Goal: Find specific page/section: Find specific page/section

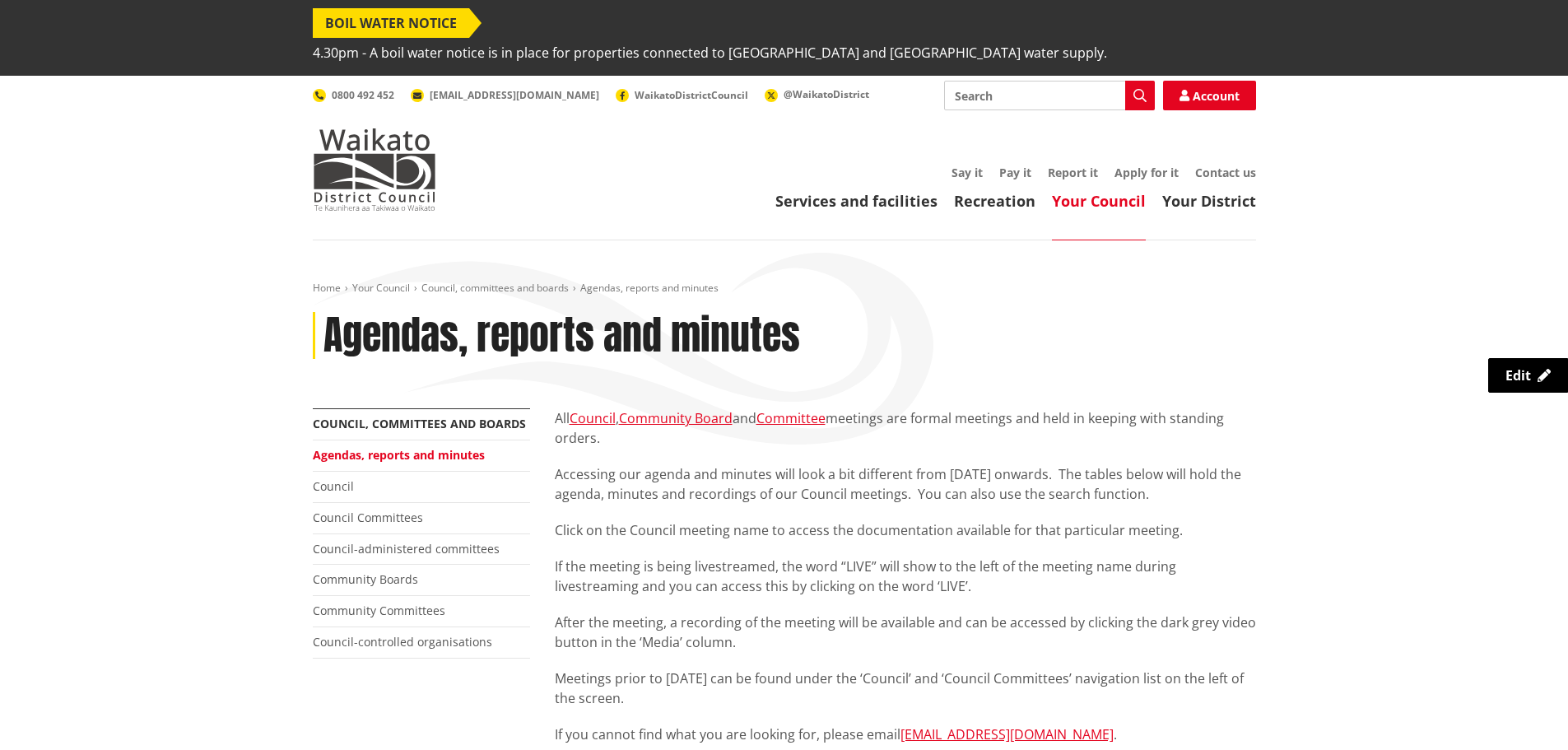
click at [984, 81] on input "Search" at bounding box center [1049, 95] width 211 height 29
click at [980, 111] on div "Find your [PERSON_NAME]" at bounding box center [1049, 126] width 209 height 29
click at [973, 111] on div "Find your [PERSON_NAME]" at bounding box center [1049, 126] width 209 height 29
type input "Find your [PERSON_NAME]"
click at [1141, 89] on icon "button" at bounding box center [1140, 95] width 13 height 13
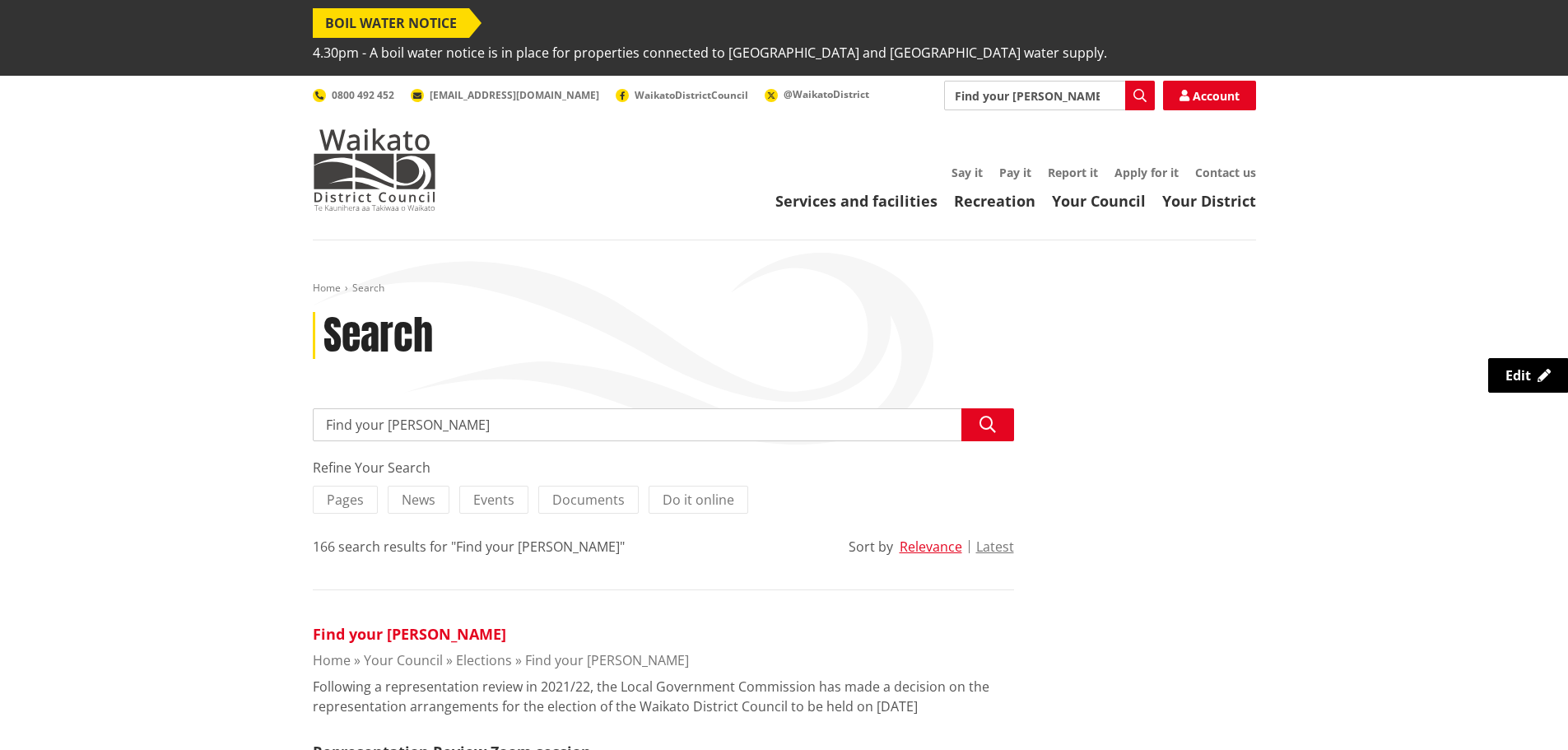
click at [345, 624] on link "Find your [PERSON_NAME]" at bounding box center [409, 634] width 193 height 20
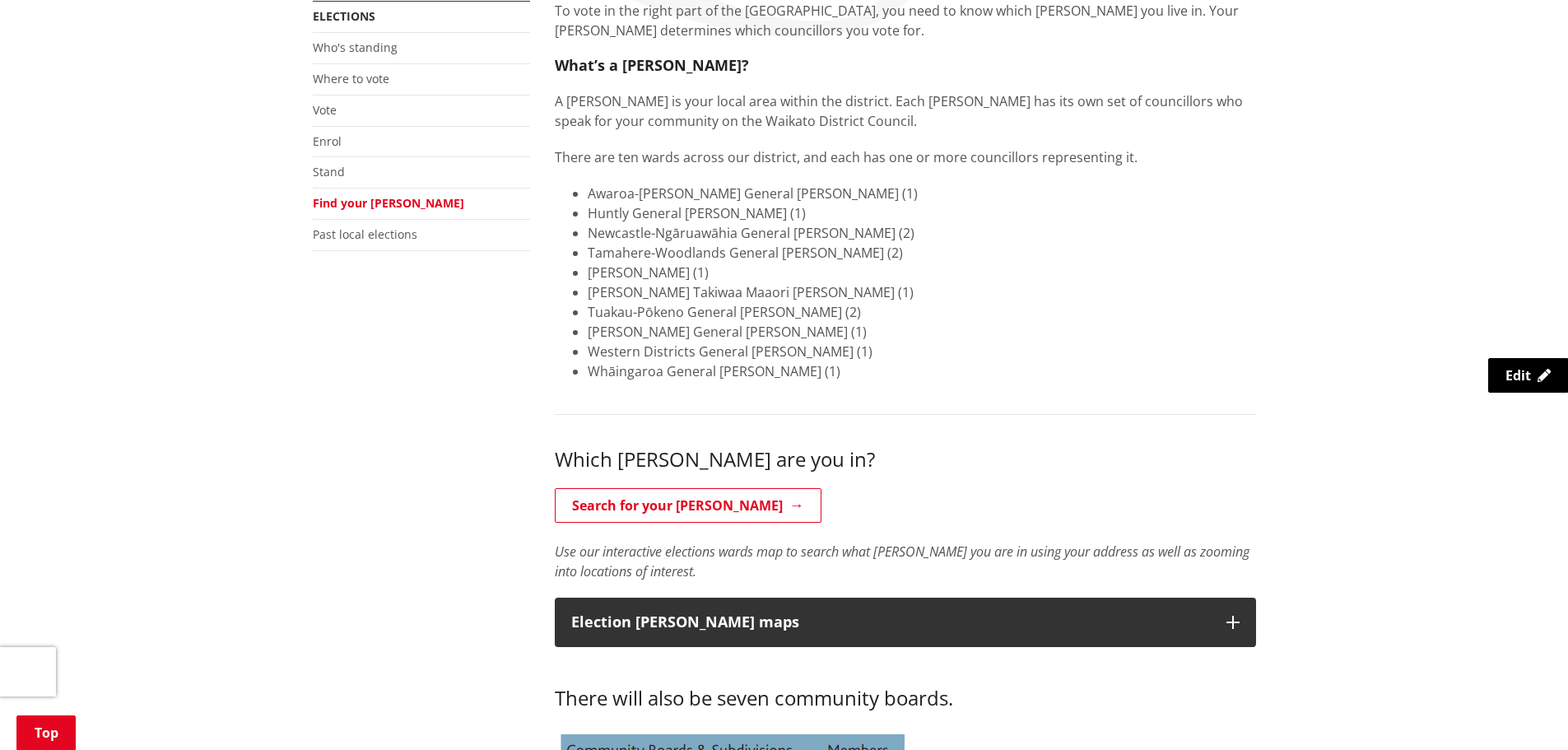
scroll to position [412, 0]
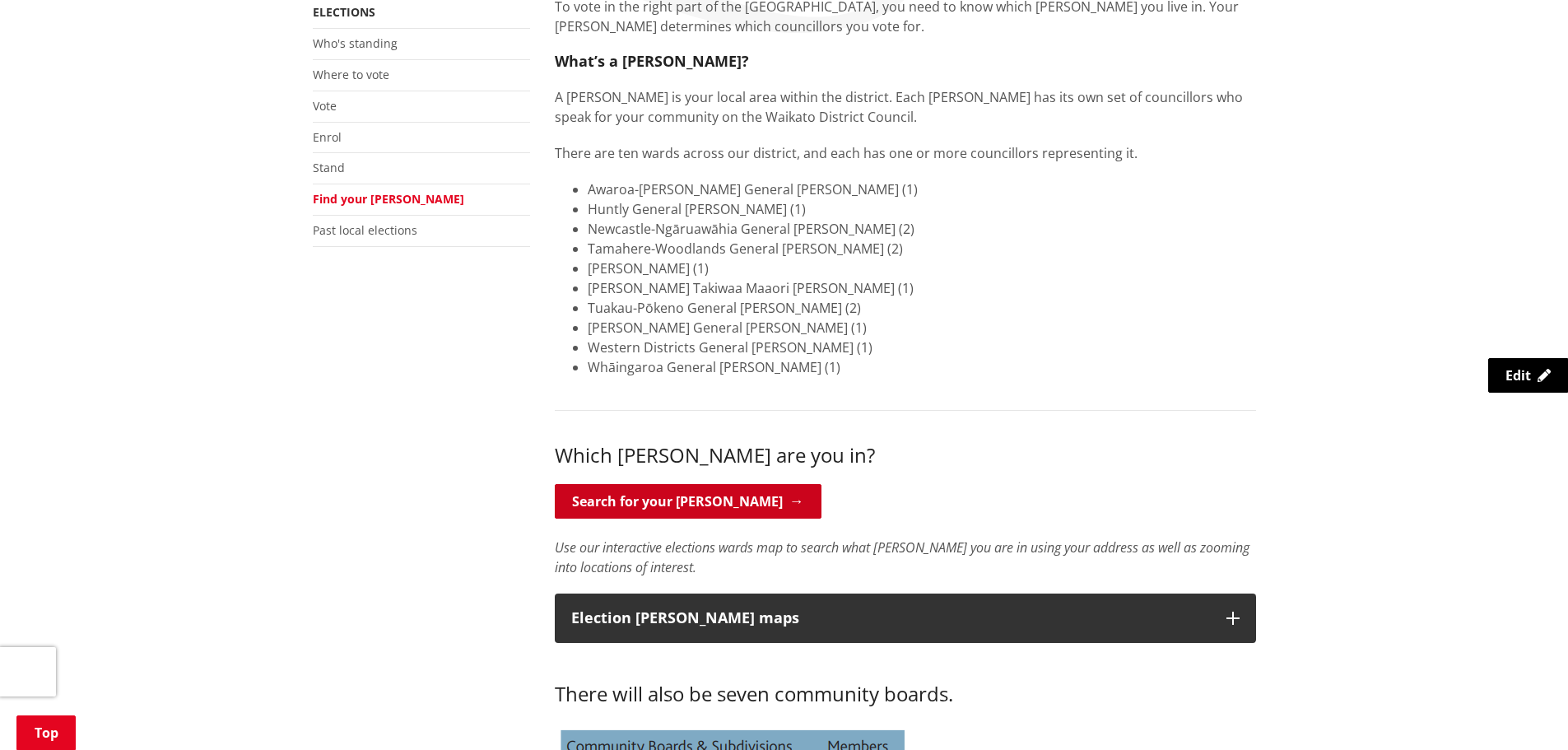
click at [595, 485] on link "Search for your [PERSON_NAME]" at bounding box center [688, 501] width 267 height 35
